Goal: Task Accomplishment & Management: Complete application form

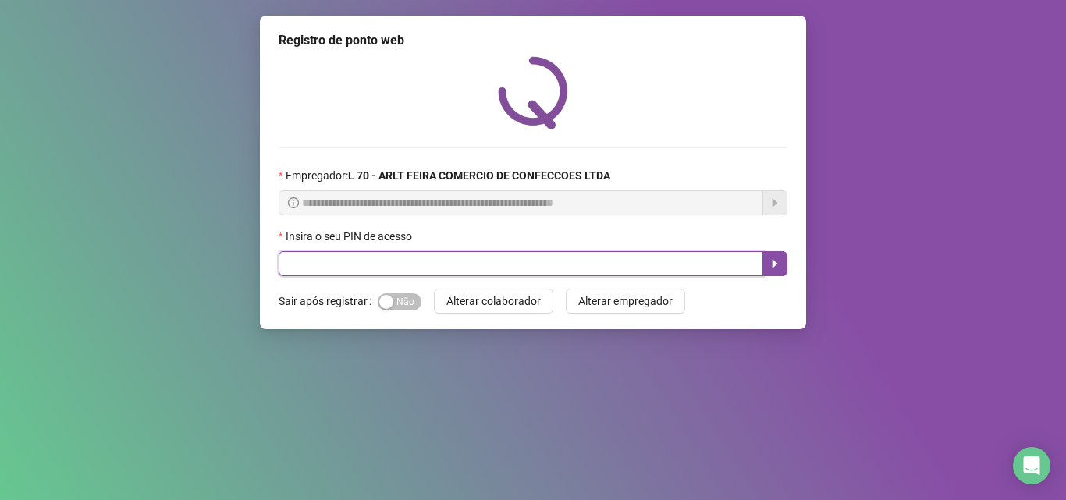
click at [457, 258] on input "text" at bounding box center [521, 263] width 485 height 25
type input "*****"
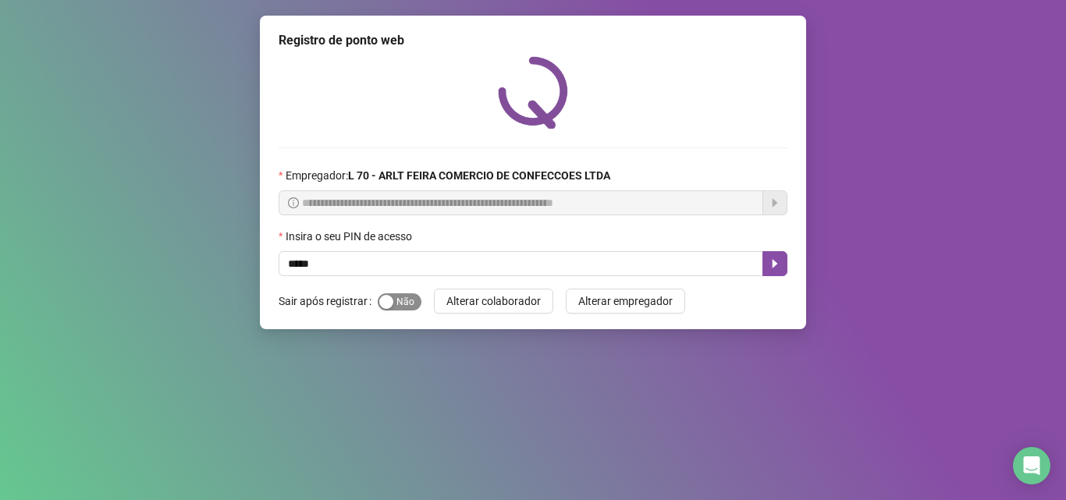
click at [401, 294] on span "Sim Não" at bounding box center [400, 301] width 44 height 17
click at [780, 267] on icon "caret-right" at bounding box center [775, 264] width 12 height 12
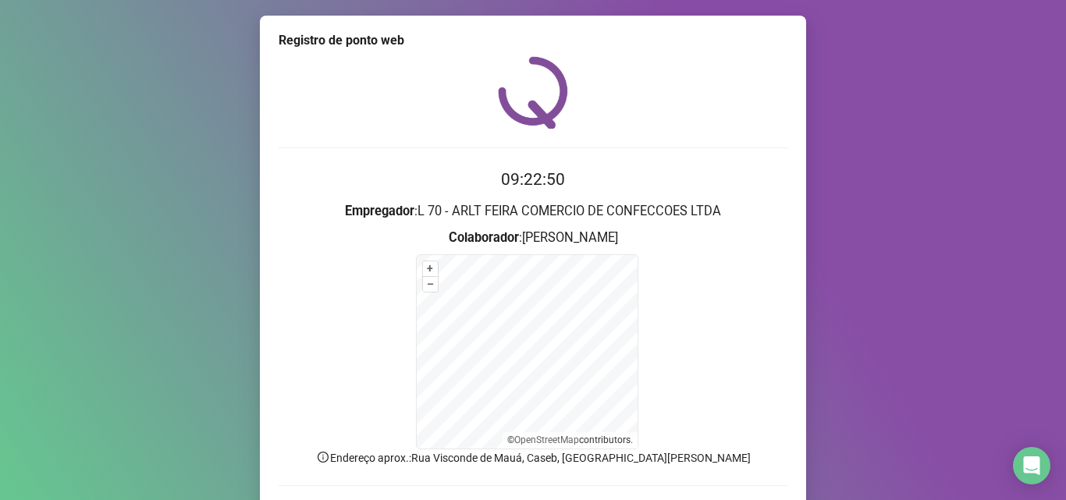
scroll to position [105, 0]
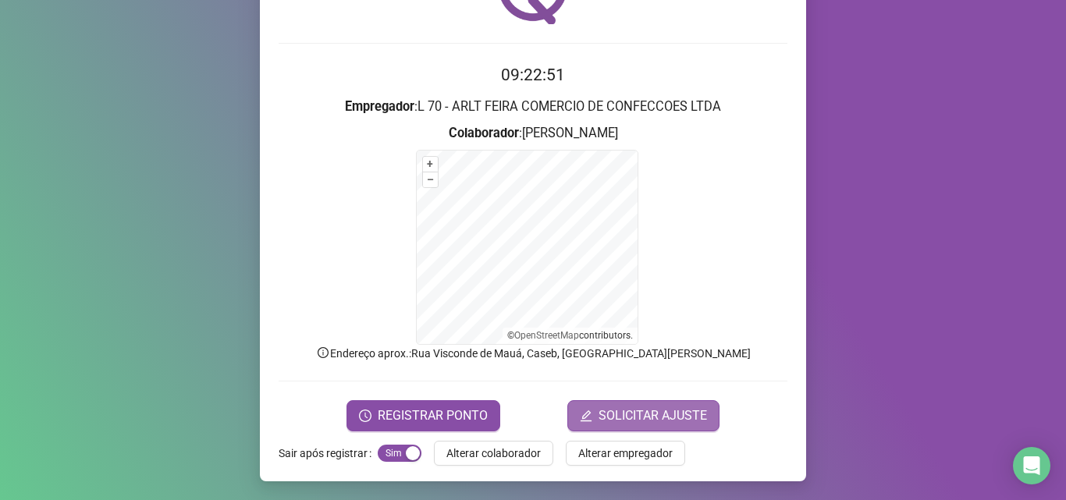
click at [614, 419] on span "SOLICITAR AJUSTE" at bounding box center [653, 416] width 108 height 19
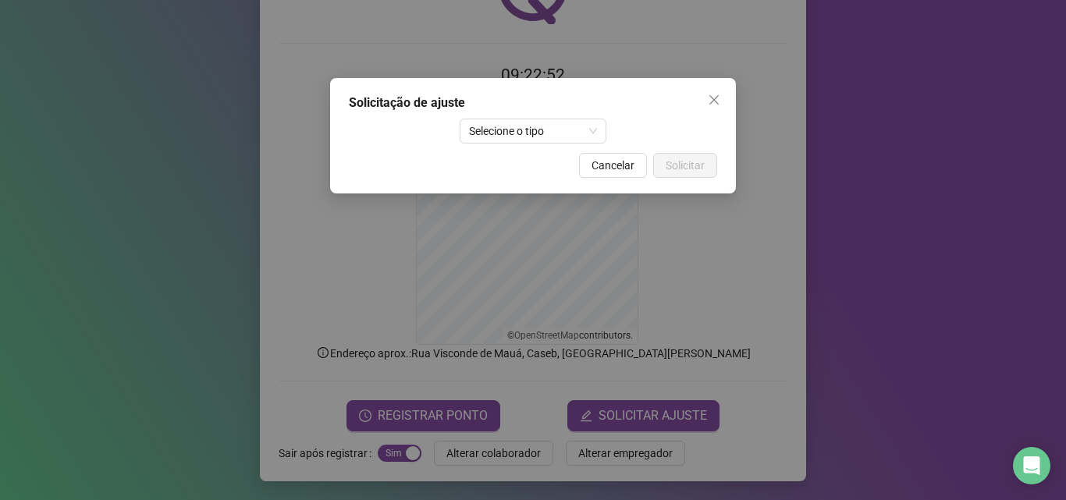
click at [493, 145] on div "Solicitação de ajuste Selecione o tipo Cancelar Solicitar" at bounding box center [533, 136] width 406 height 116
click at [503, 124] on span "Selecione o tipo" at bounding box center [533, 130] width 129 height 23
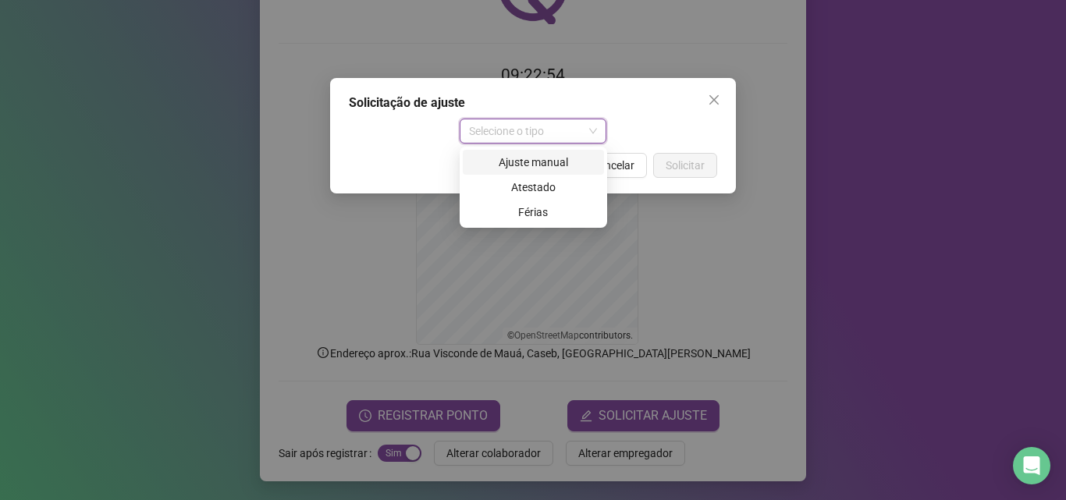
click at [539, 155] on div "Ajuste manual" at bounding box center [533, 162] width 123 height 17
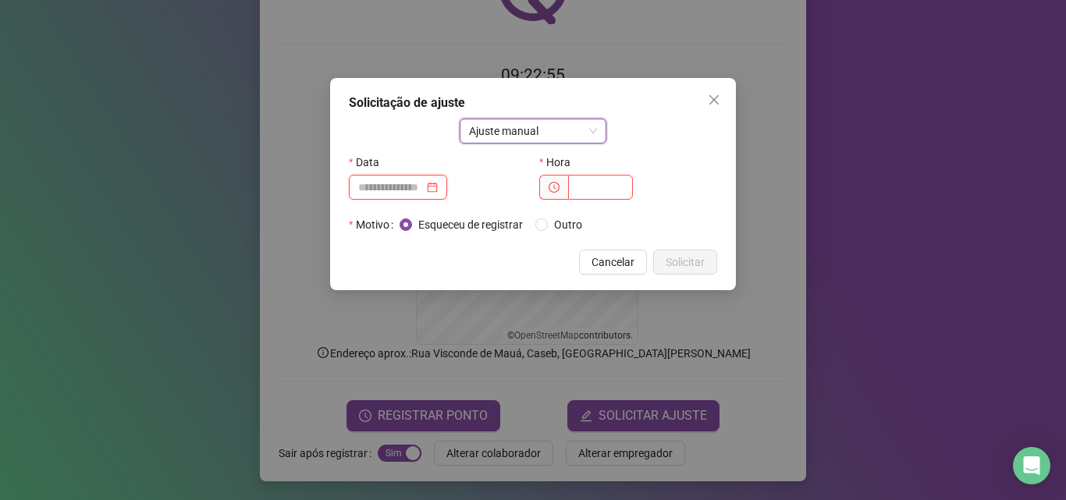
click at [424, 193] on input at bounding box center [391, 187] width 66 height 17
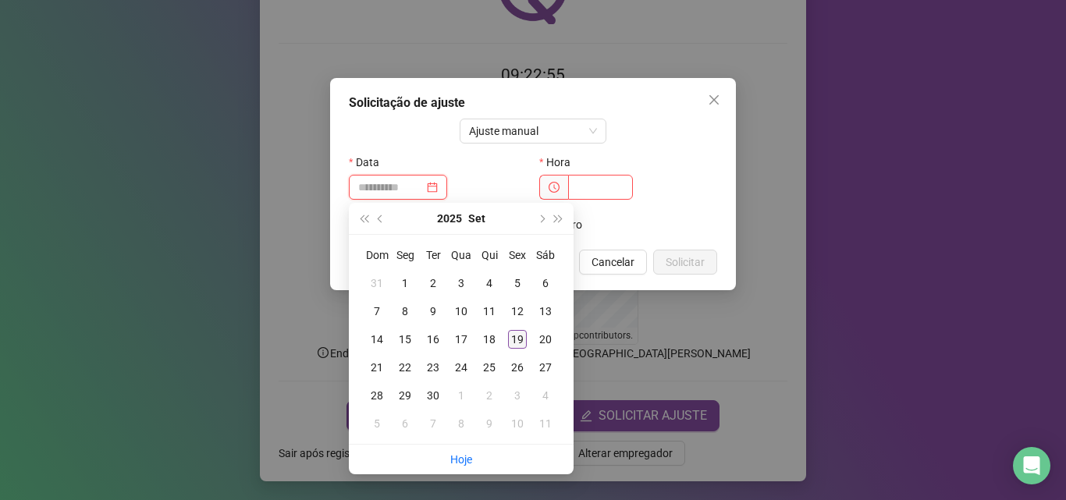
type input "**********"
click at [516, 337] on div "19" at bounding box center [517, 339] width 19 height 19
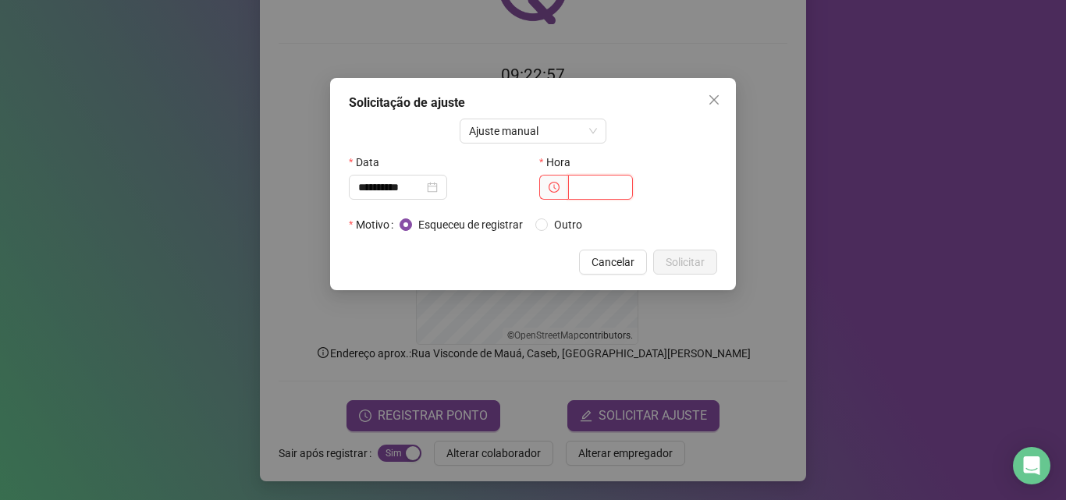
click at [585, 194] on input "text" at bounding box center [600, 187] width 65 height 25
type input "*****"
click at [699, 265] on span "Solicitar" at bounding box center [685, 262] width 39 height 17
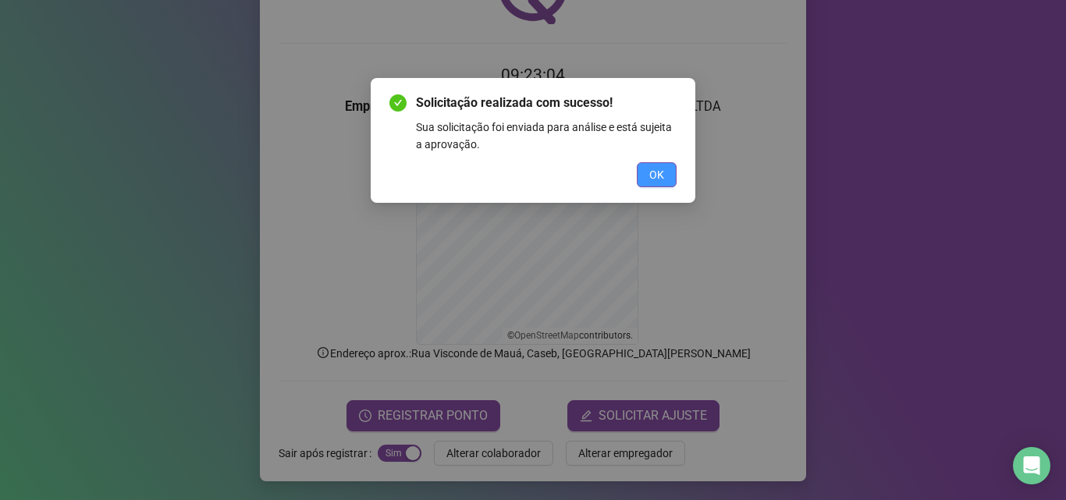
click at [653, 178] on span "OK" at bounding box center [656, 174] width 15 height 17
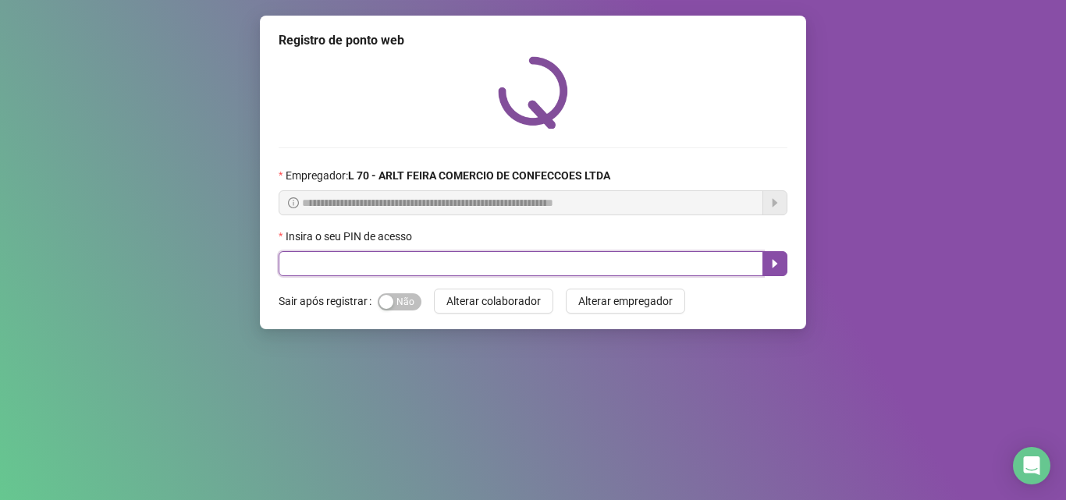
click at [436, 262] on input "text" at bounding box center [521, 263] width 485 height 25
type input "*****"
click at [780, 265] on icon "caret-right" at bounding box center [775, 264] width 12 height 12
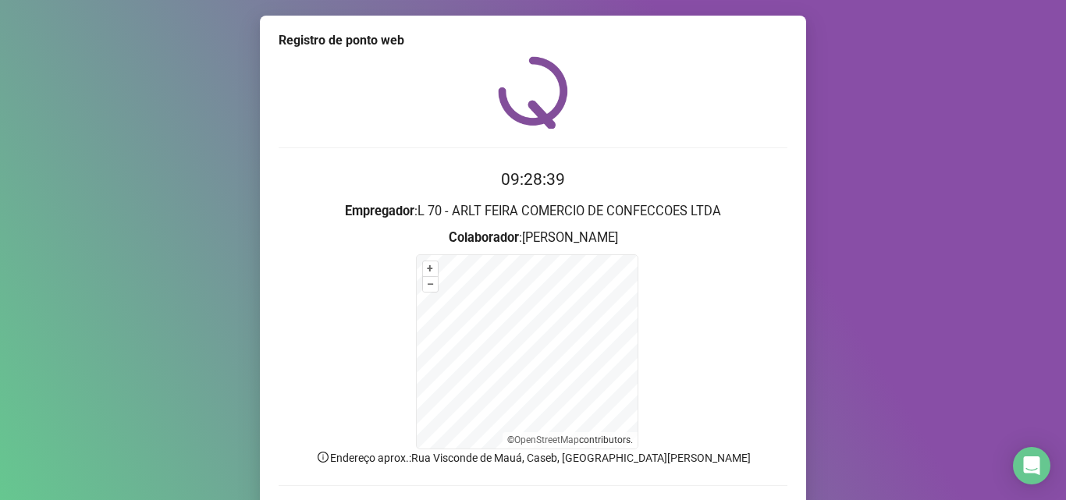
scroll to position [105, 0]
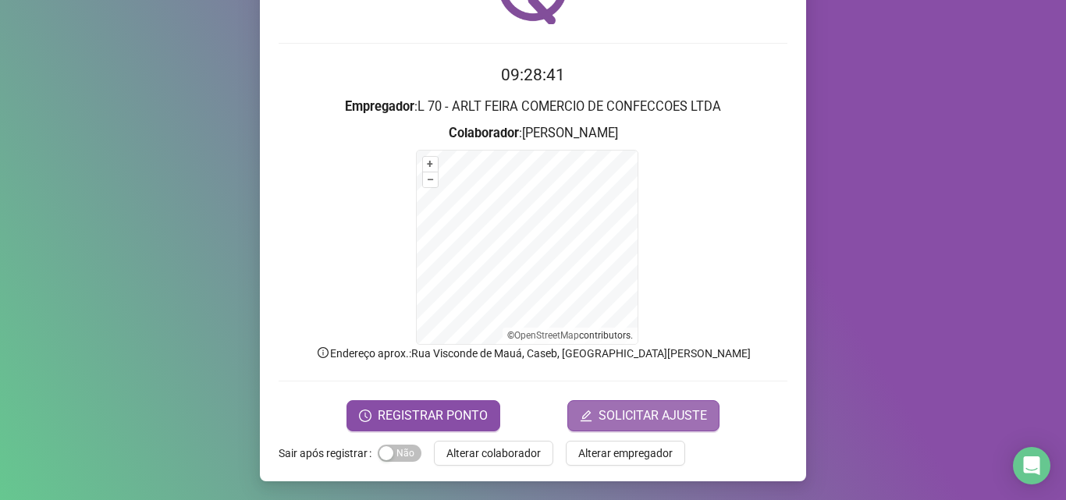
click at [609, 415] on span "SOLICITAR AJUSTE" at bounding box center [653, 416] width 108 height 19
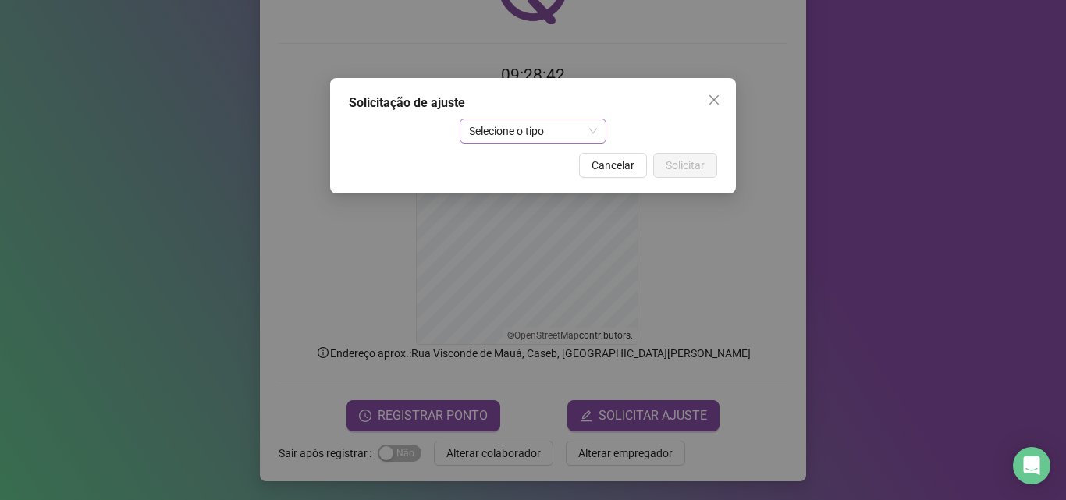
drag, startPoint x: 591, startPoint y: 112, endPoint x: 587, endPoint y: 129, distance: 17.6
click at [588, 123] on div "Solicitação de ajuste Selecione o tipo Cancelar Solicitar" at bounding box center [533, 136] width 406 height 116
click at [587, 129] on span "Selecione o tipo" at bounding box center [533, 130] width 129 height 23
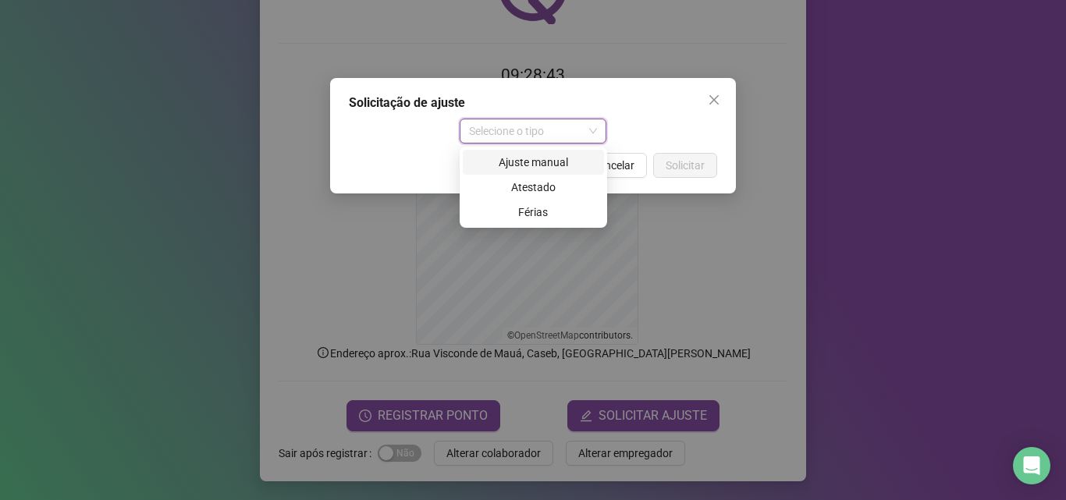
click at [577, 166] on div "Ajuste manual" at bounding box center [533, 162] width 123 height 17
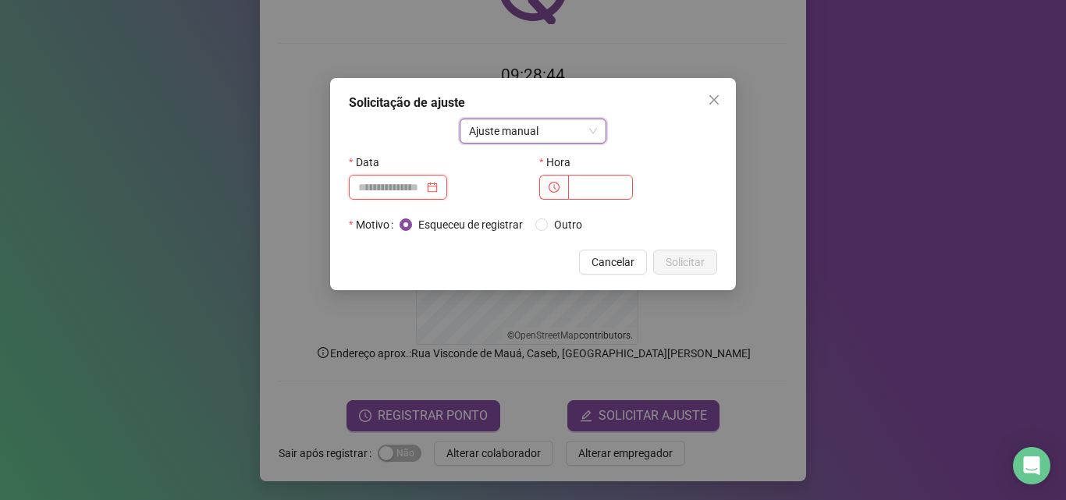
click at [382, 194] on input at bounding box center [391, 187] width 66 height 17
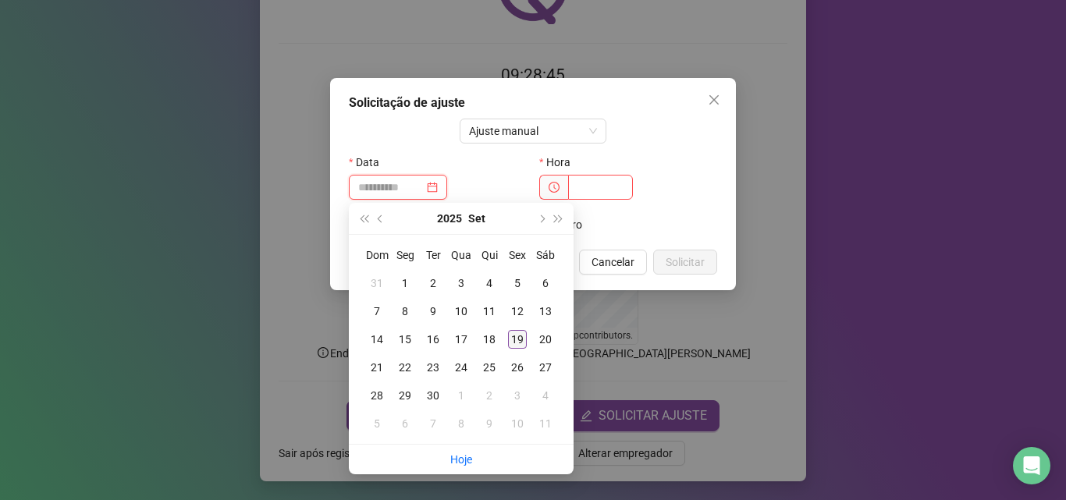
type input "**********"
click at [516, 344] on div "19" at bounding box center [517, 339] width 19 height 19
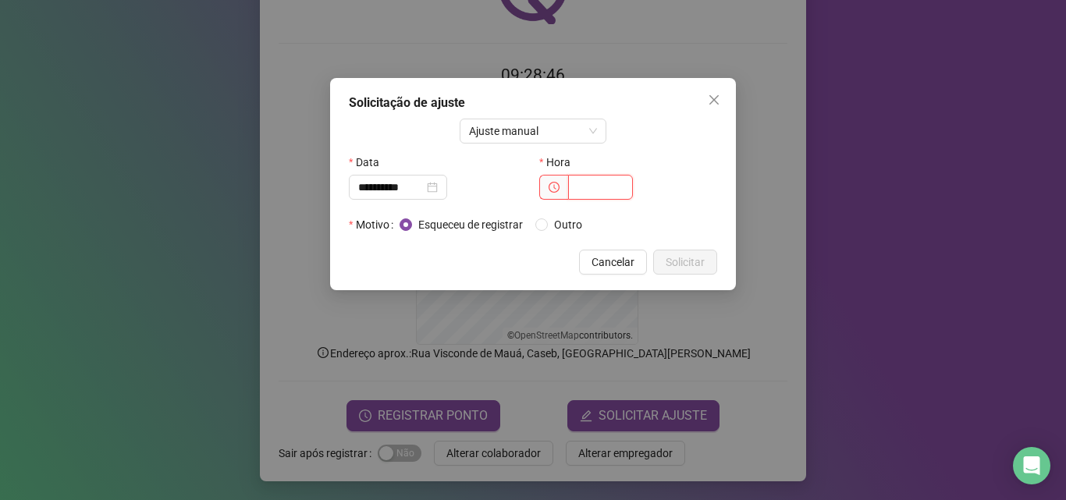
click at [588, 188] on input "text" at bounding box center [600, 187] width 65 height 25
type input "*****"
click at [686, 265] on span "Solicitar" at bounding box center [685, 262] width 39 height 17
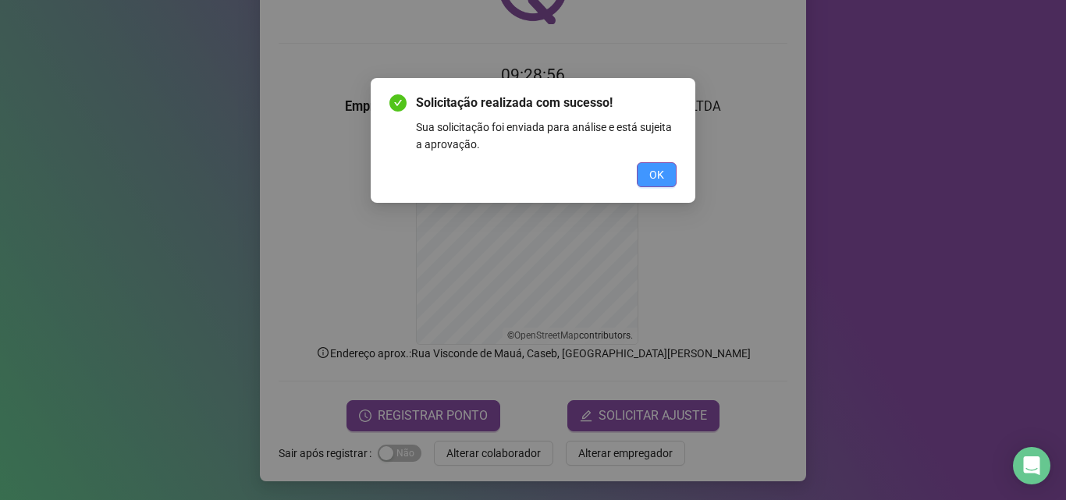
click at [650, 175] on span "OK" at bounding box center [656, 174] width 15 height 17
